Goal: Information Seeking & Learning: Learn about a topic

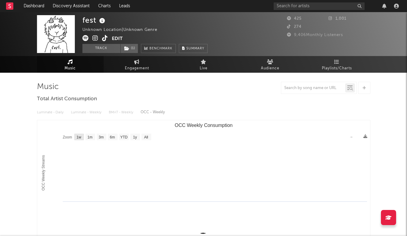
click at [78, 140] on rect "OCC Weekly Consumption" at bounding box center [79, 137] width 10 height 7
click at [89, 137] on text "1m" at bounding box center [89, 137] width 5 height 4
select select "1m"
type input "[DATE]"
click at [80, 138] on text "1w" at bounding box center [78, 137] width 5 height 4
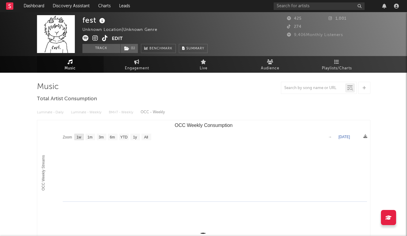
select select "1w"
click at [56, 112] on div "Luminate - Daily Luminate - Weekly BMAT - Weekly OCC - Weekly" at bounding box center [203, 112] width 333 height 10
click at [54, 112] on div "Luminate - Daily Luminate - Weekly BMAT - Weekly OCC - Weekly" at bounding box center [203, 112] width 333 height 10
click at [127, 113] on div "Luminate - Daily Luminate - Weekly BMAT - Weekly OCC - Weekly" at bounding box center [203, 112] width 333 height 10
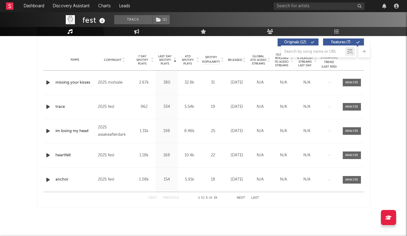
scroll to position [232, 0]
click at [152, 88] on div "Name missing your kisses Copyright 2025 mistvale Label sitcom Album Names missi…" at bounding box center [203, 83] width 321 height 24
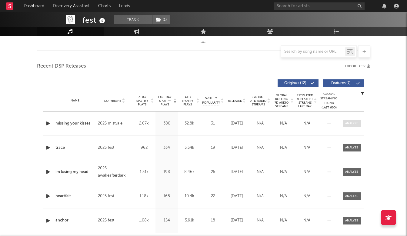
click at [347, 125] on div at bounding box center [351, 123] width 13 height 5
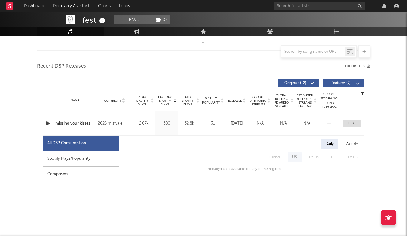
click at [67, 154] on div "Spotify Plays/Popularity" at bounding box center [81, 158] width 76 height 15
select select "1w"
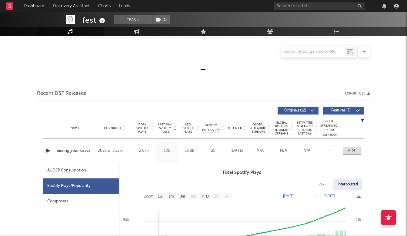
scroll to position [165, 0]
